Goal: Task Accomplishment & Management: Manage account settings

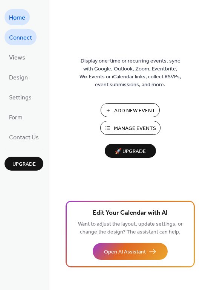
click at [23, 38] on span "Connect" at bounding box center [20, 38] width 23 height 12
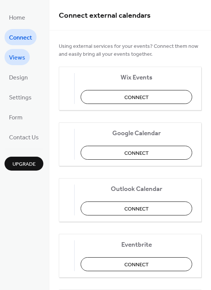
click at [17, 55] on span "Views" at bounding box center [17, 58] width 16 height 12
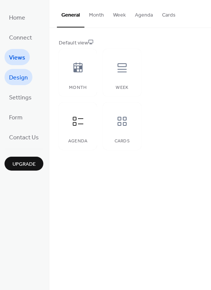
click at [21, 79] on span "Design" at bounding box center [18, 78] width 19 height 12
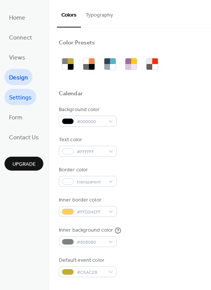
click at [17, 100] on span "Settings" at bounding box center [20, 98] width 23 height 12
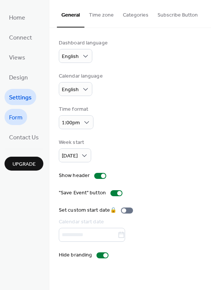
click at [15, 119] on span "Form" at bounding box center [16, 118] width 14 height 12
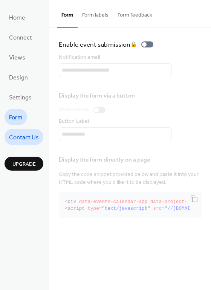
click at [19, 138] on span "Contact Us" at bounding box center [24, 138] width 30 height 12
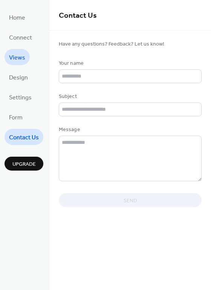
click at [17, 55] on span "Views" at bounding box center [17, 58] width 16 height 12
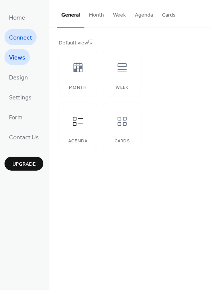
click at [17, 34] on span "Connect" at bounding box center [20, 38] width 23 height 12
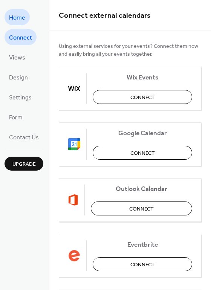
click at [21, 18] on span "Home" at bounding box center [17, 18] width 16 height 12
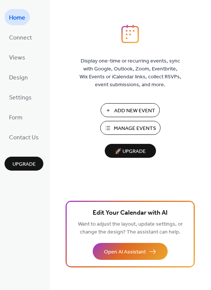
click at [140, 127] on span "Manage Events" at bounding box center [135, 129] width 42 height 8
click at [129, 126] on span "Manage Events" at bounding box center [135, 129] width 42 height 8
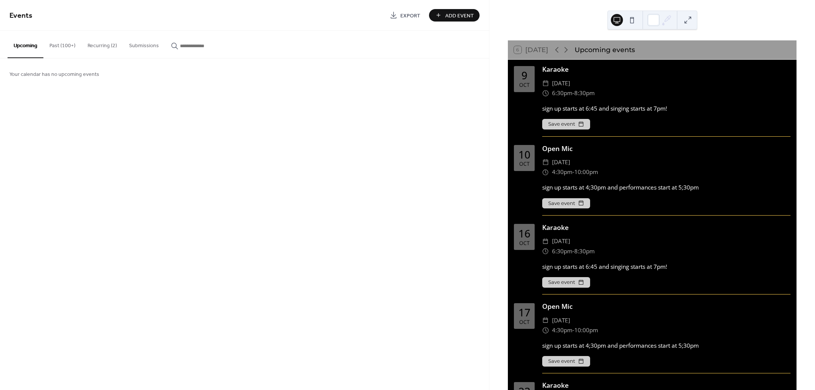
click at [93, 43] on button "Recurring (2)" at bounding box center [101, 44] width 41 height 27
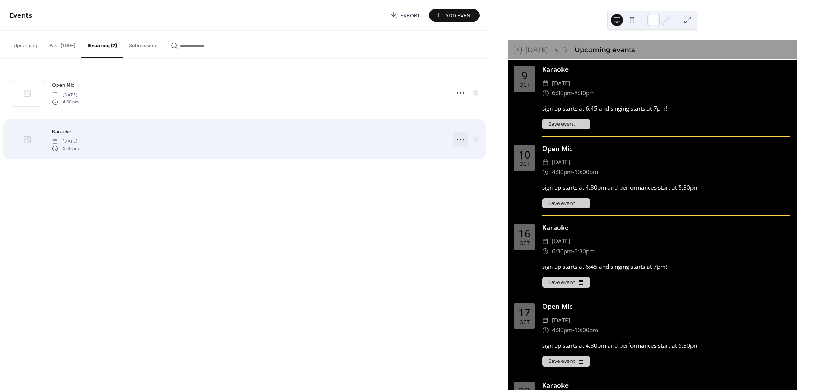
click at [462, 140] on icon at bounding box center [461, 139] width 12 height 12
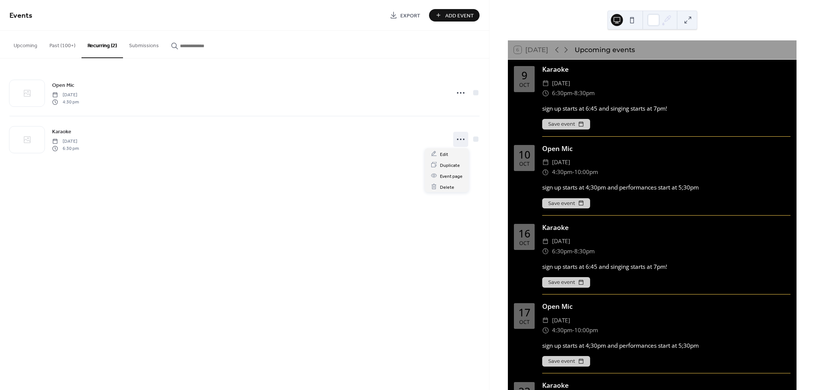
click at [420, 235] on div "Events Export Add Event Upcoming Past (100+) Recurring (2) Submissions Your cal…" at bounding box center [244, 195] width 489 height 390
click at [58, 45] on button "Past (100+)" at bounding box center [62, 44] width 38 height 27
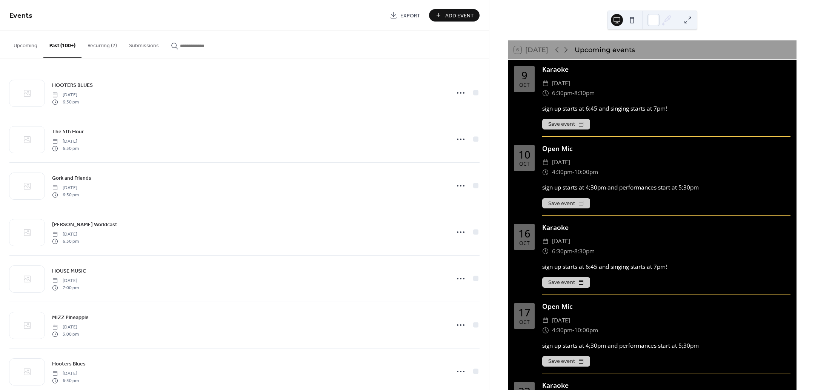
click at [109, 43] on button "Recurring (2)" at bounding box center [101, 44] width 41 height 27
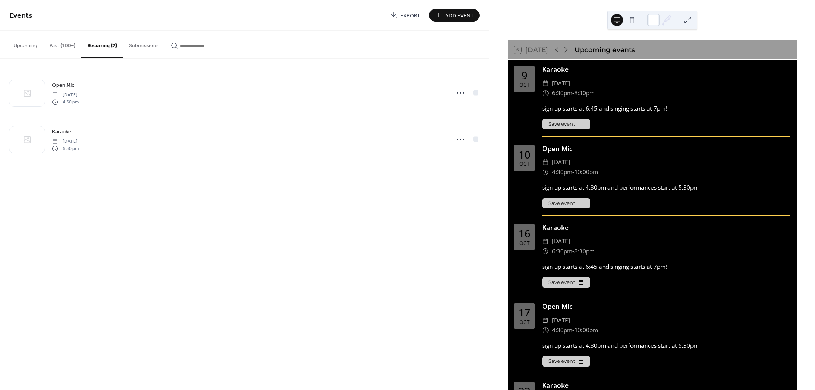
click at [26, 40] on button "Upcoming" at bounding box center [26, 44] width 36 height 27
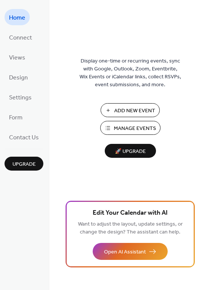
click at [144, 129] on span "Manage Events" at bounding box center [135, 129] width 42 height 8
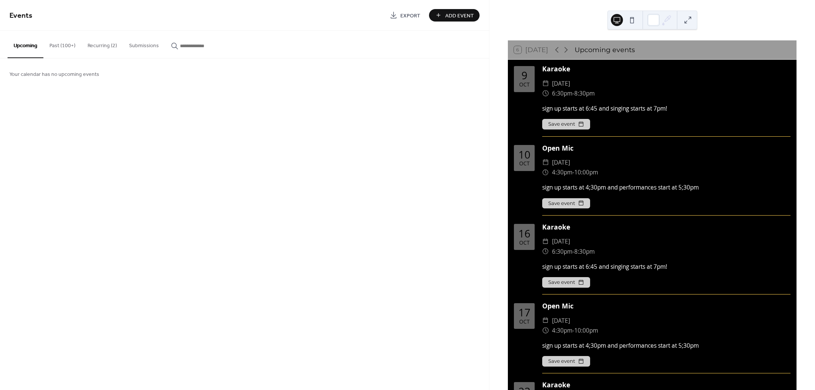
click at [460, 12] on span "Add Event" at bounding box center [459, 16] width 29 height 8
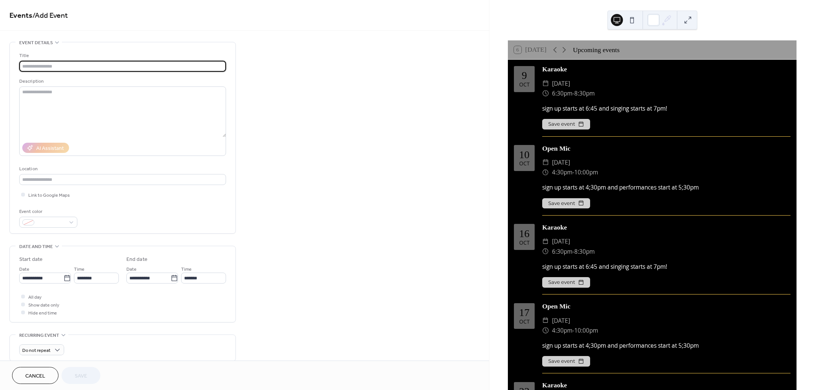
click at [46, 66] on input "text" at bounding box center [122, 66] width 207 height 11
type input "**********"
click at [59, 100] on textarea at bounding box center [122, 111] width 207 height 51
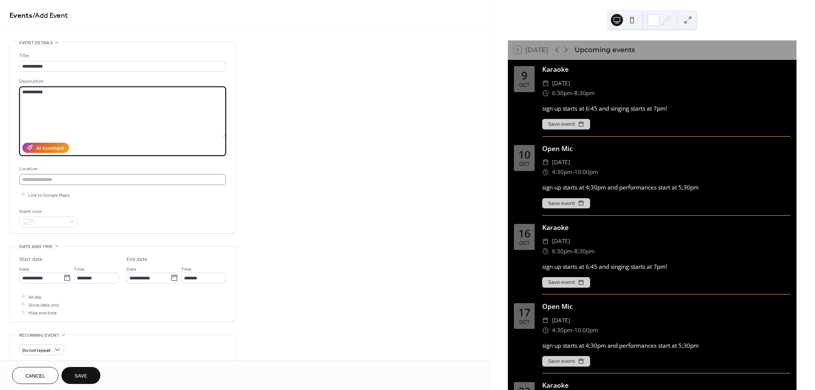
type textarea "**********"
click at [61, 175] on input "text" at bounding box center [122, 179] width 207 height 11
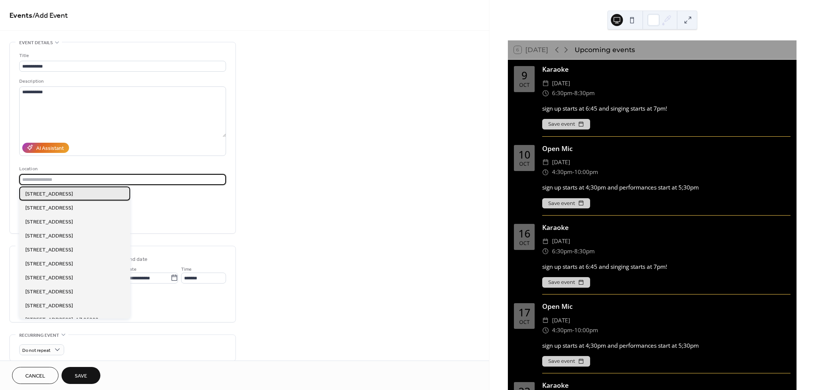
click at [78, 194] on div "[STREET_ADDRESS]" at bounding box center [74, 193] width 111 height 14
type input "**********"
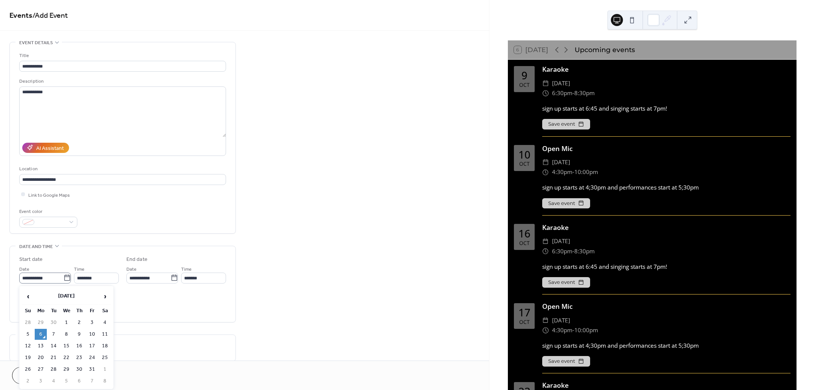
click at [63, 281] on icon at bounding box center [67, 278] width 8 height 8
click at [61, 281] on input "**********" at bounding box center [41, 277] width 44 height 11
click at [53, 333] on td "7" at bounding box center [54, 334] width 12 height 11
type input "**********"
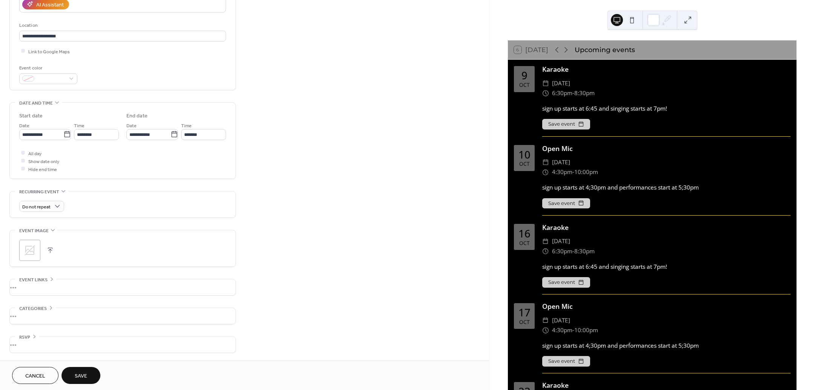
scroll to position [146, 0]
click at [87, 377] on span "Save" at bounding box center [81, 376] width 12 height 8
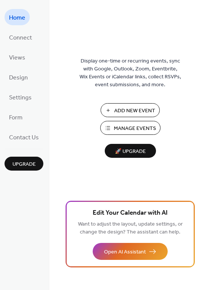
click at [135, 129] on span "Manage Events" at bounding box center [135, 129] width 42 height 8
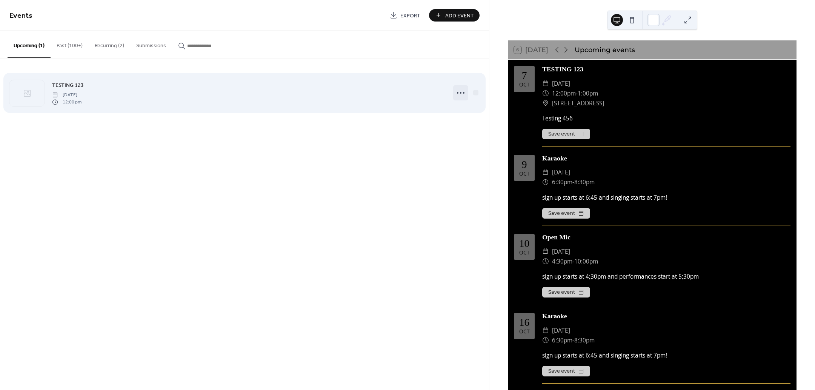
click at [459, 95] on icon at bounding box center [461, 93] width 12 height 12
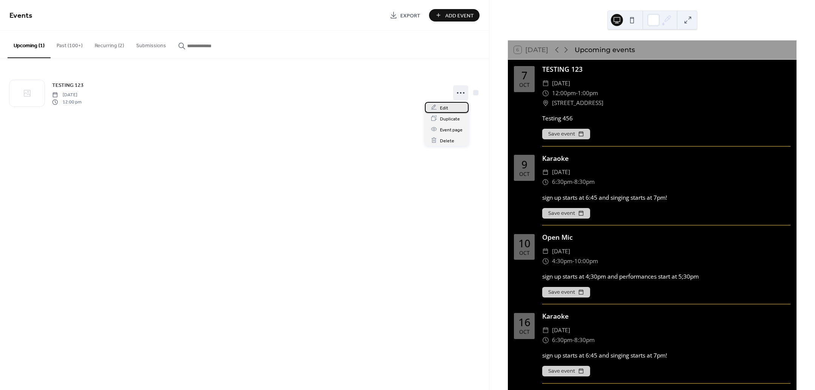
click at [449, 109] on div "Edit" at bounding box center [447, 107] width 44 height 11
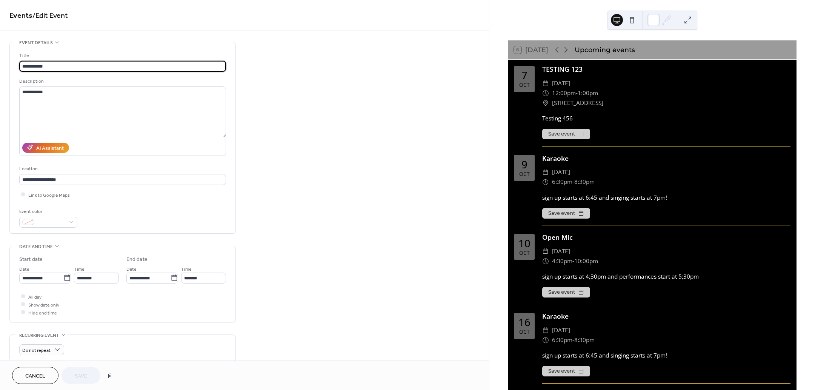
click at [632, 23] on button at bounding box center [632, 20] width 12 height 12
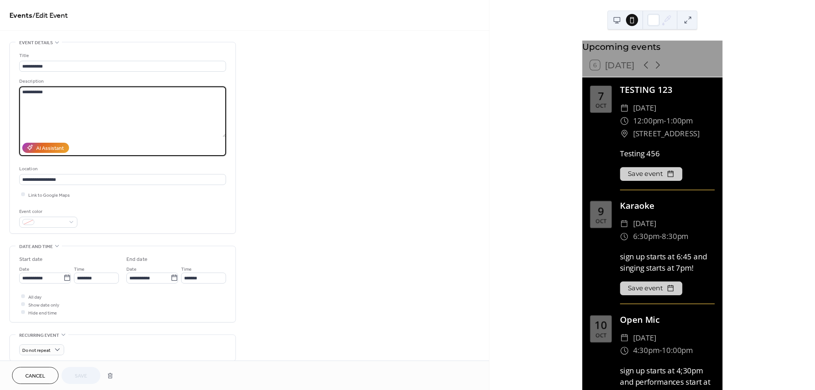
click at [63, 96] on textarea "**********" at bounding box center [122, 111] width 207 height 51
type textarea "**********"
click at [76, 372] on span "Save" at bounding box center [81, 376] width 12 height 8
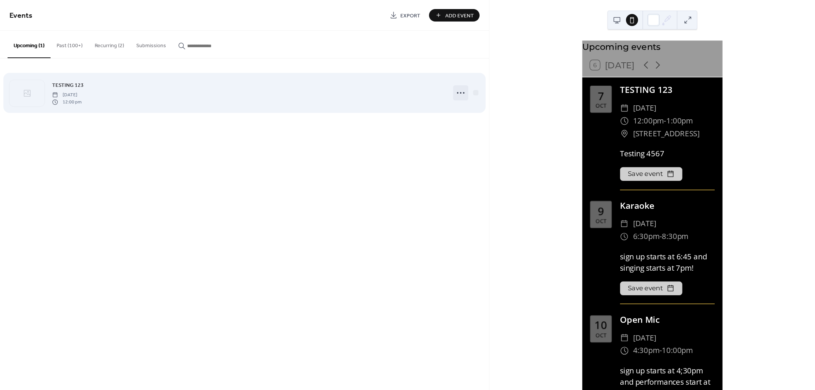
click at [463, 91] on icon at bounding box center [461, 93] width 12 height 12
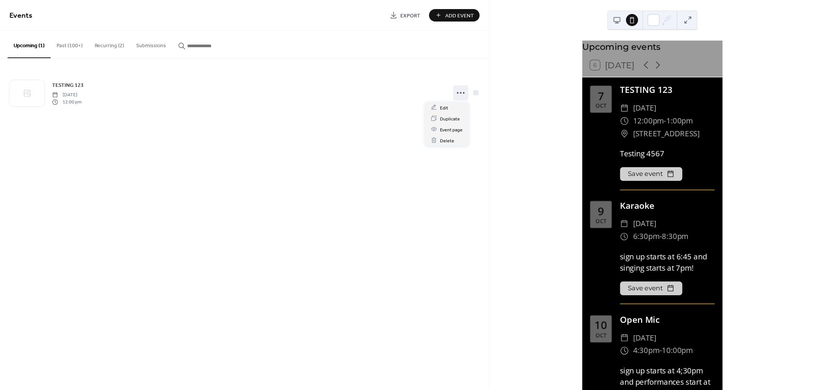
click at [534, 93] on div "Upcoming events 6 [DATE] [DATE] TESTING 123 ​ [DATE] ​ 12:00pm - 1:00pm ​ [STRE…" at bounding box center [652, 195] width 326 height 390
